Goal: Navigation & Orientation: Find specific page/section

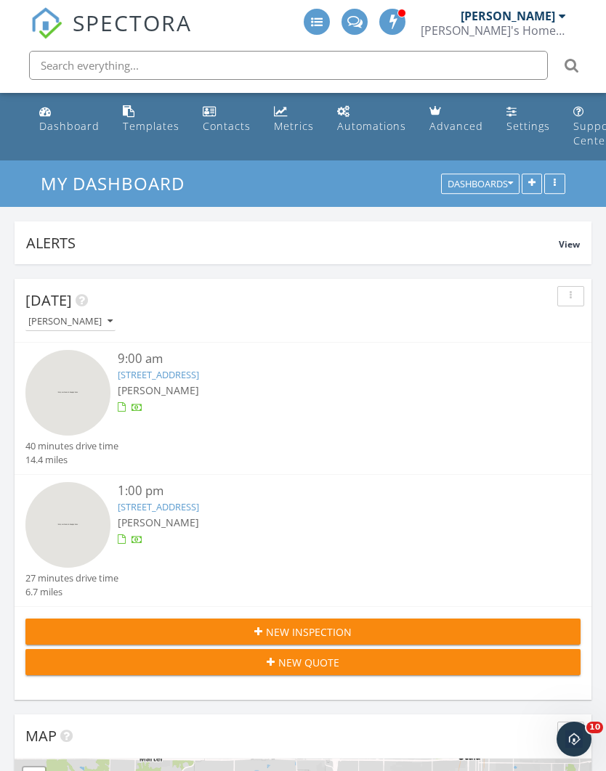
click at [199, 377] on link "10274 SW 82nd Place Rd, Ocala, FL 34481" at bounding box center [158, 374] width 81 height 13
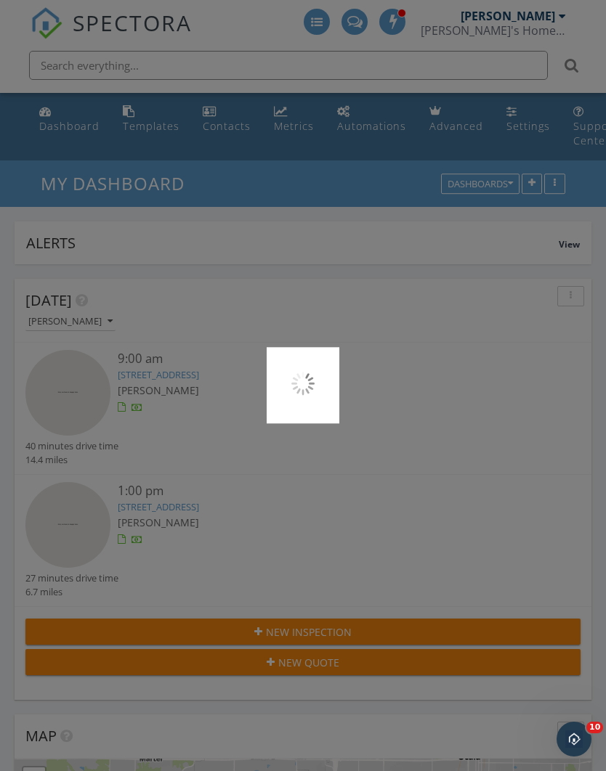
click at [235, 509] on div at bounding box center [303, 385] width 606 height 771
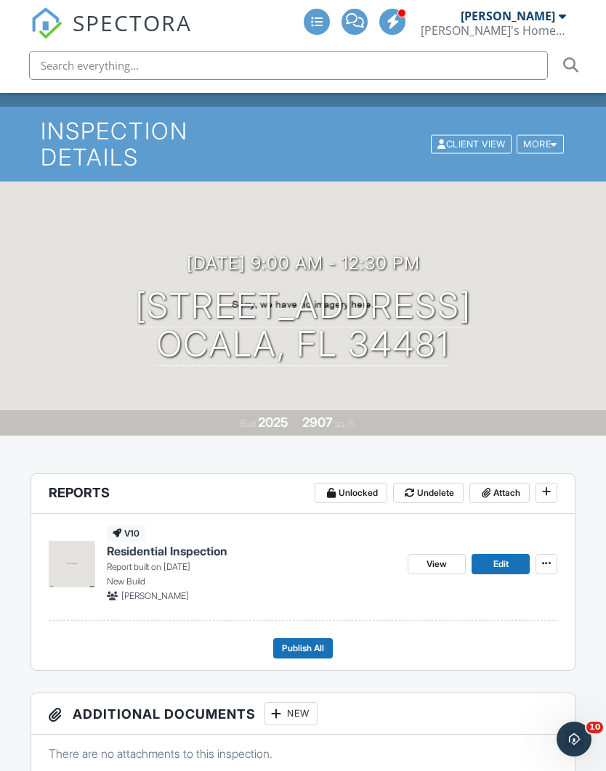
scroll to position [36, 0]
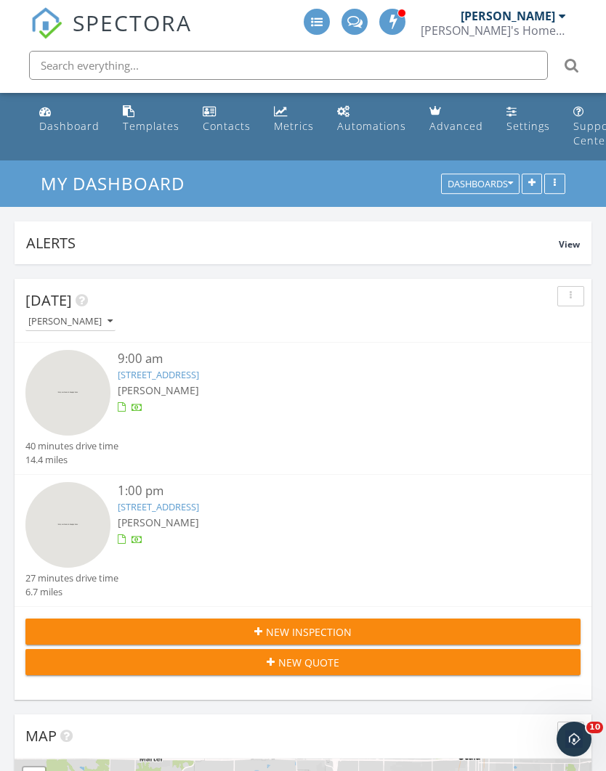
click at [199, 507] on link "9023 SW 52nd Pl Rd, Oca, FL 34481" at bounding box center [158, 506] width 81 height 13
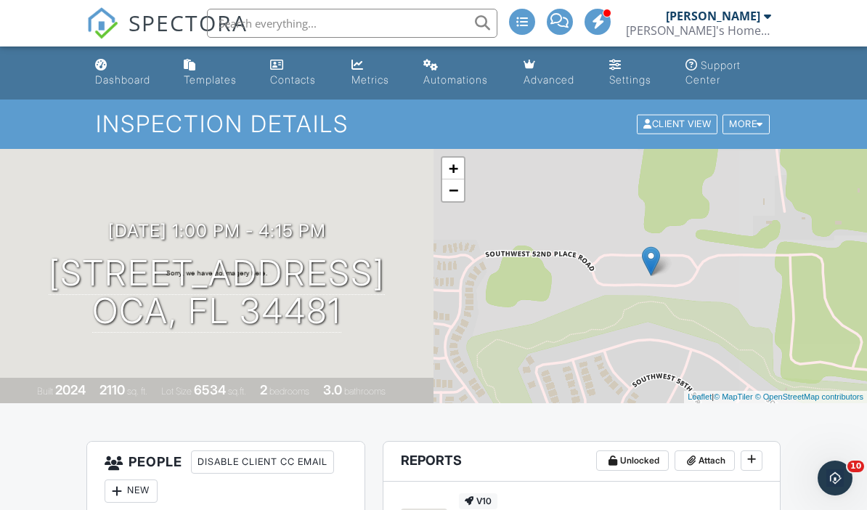
click at [532, 397] on div "+ − Leaflet | © MapTiler © OpenStreetMap contributors" at bounding box center [651, 276] width 434 height 254
click at [142, 84] on div "Dashboard" at bounding box center [122, 79] width 55 height 12
